Goal: Task Accomplishment & Management: Complete application form

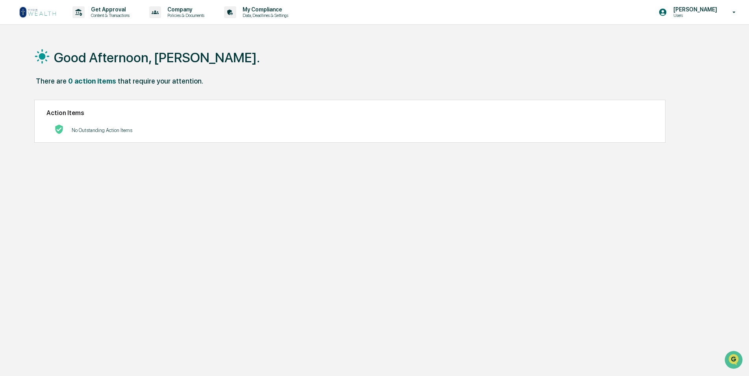
click at [45, 17] on img at bounding box center [38, 12] width 38 height 13
click at [108, 16] on p "Content & Transactions" at bounding box center [109, 16] width 49 height 6
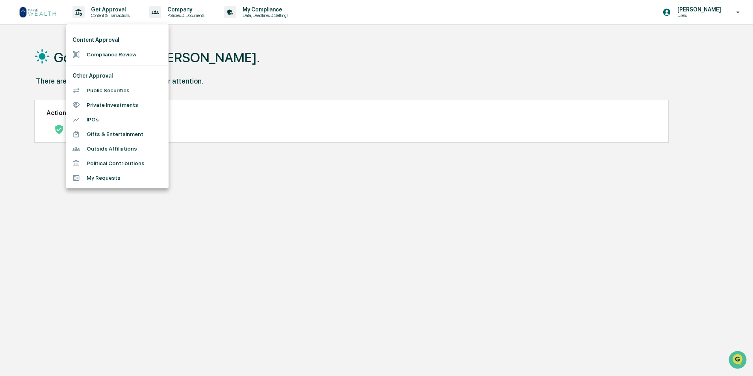
click at [145, 55] on li "Compliance Review" at bounding box center [117, 54] width 102 height 15
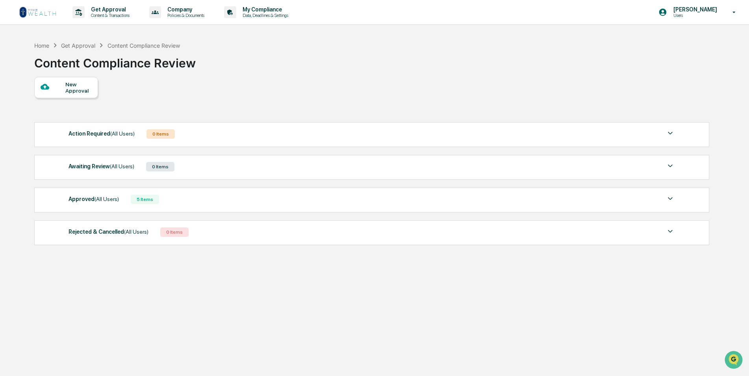
click at [70, 90] on div "New Approval" at bounding box center [78, 87] width 26 height 13
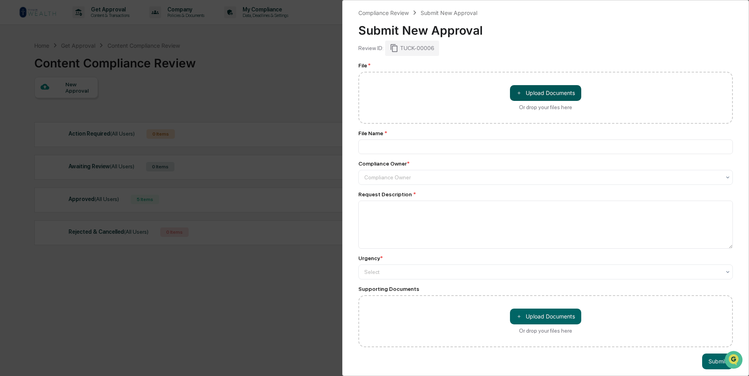
click at [552, 93] on button "＋ Upload Documents" at bounding box center [545, 93] width 71 height 16
type input "**********"
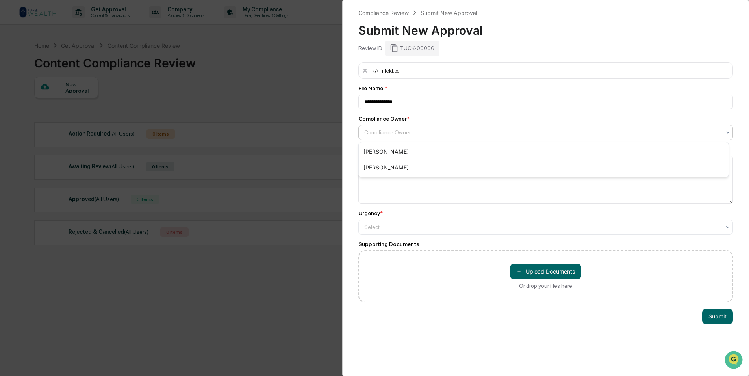
click at [415, 130] on div at bounding box center [542, 132] width 357 height 8
click at [407, 167] on div "[PERSON_NAME]" at bounding box center [544, 168] width 370 height 16
click at [405, 164] on textarea at bounding box center [546, 180] width 375 height 48
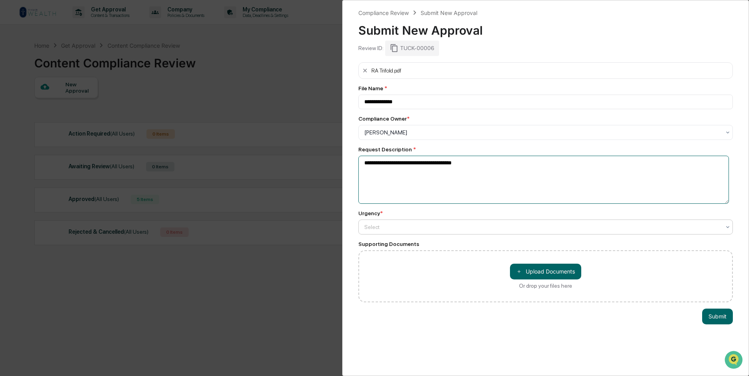
type textarea "**********"
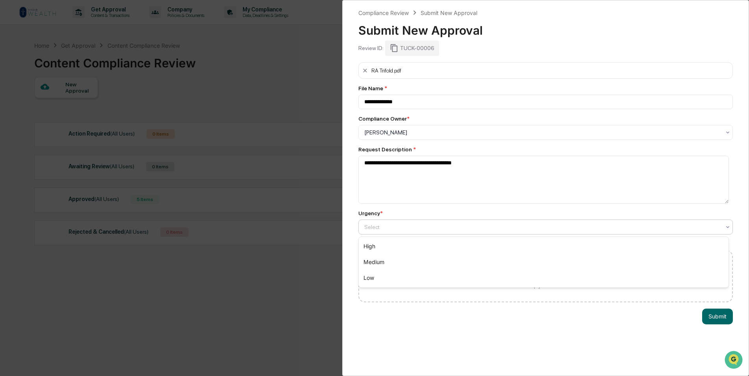
click at [475, 229] on div at bounding box center [542, 227] width 357 height 8
click at [415, 262] on div "Medium" at bounding box center [544, 262] width 370 height 16
click at [714, 314] on button "Submit" at bounding box center [718, 317] width 31 height 16
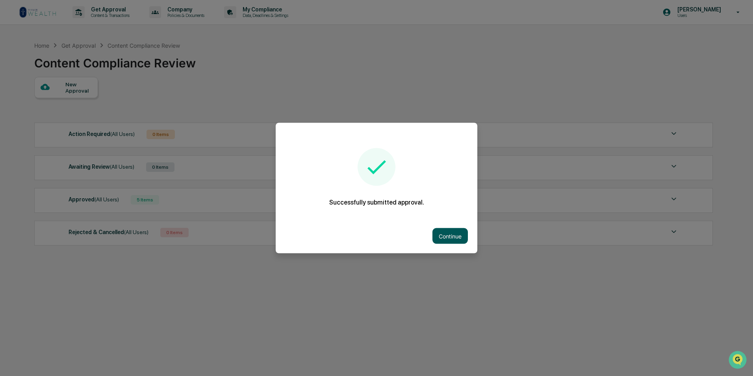
click at [461, 229] on button "Continue" at bounding box center [450, 236] width 35 height 16
